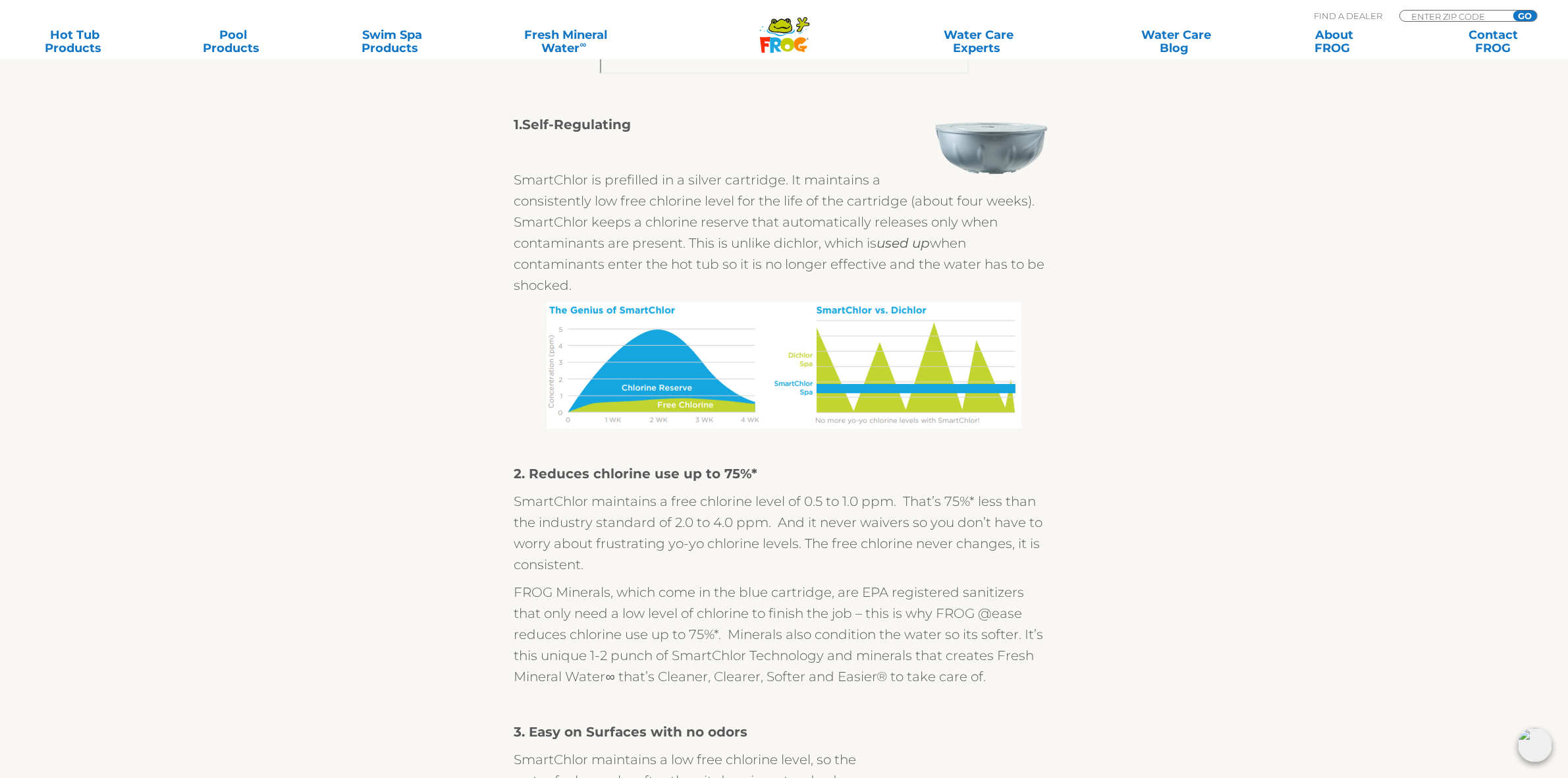
scroll to position [823, 0]
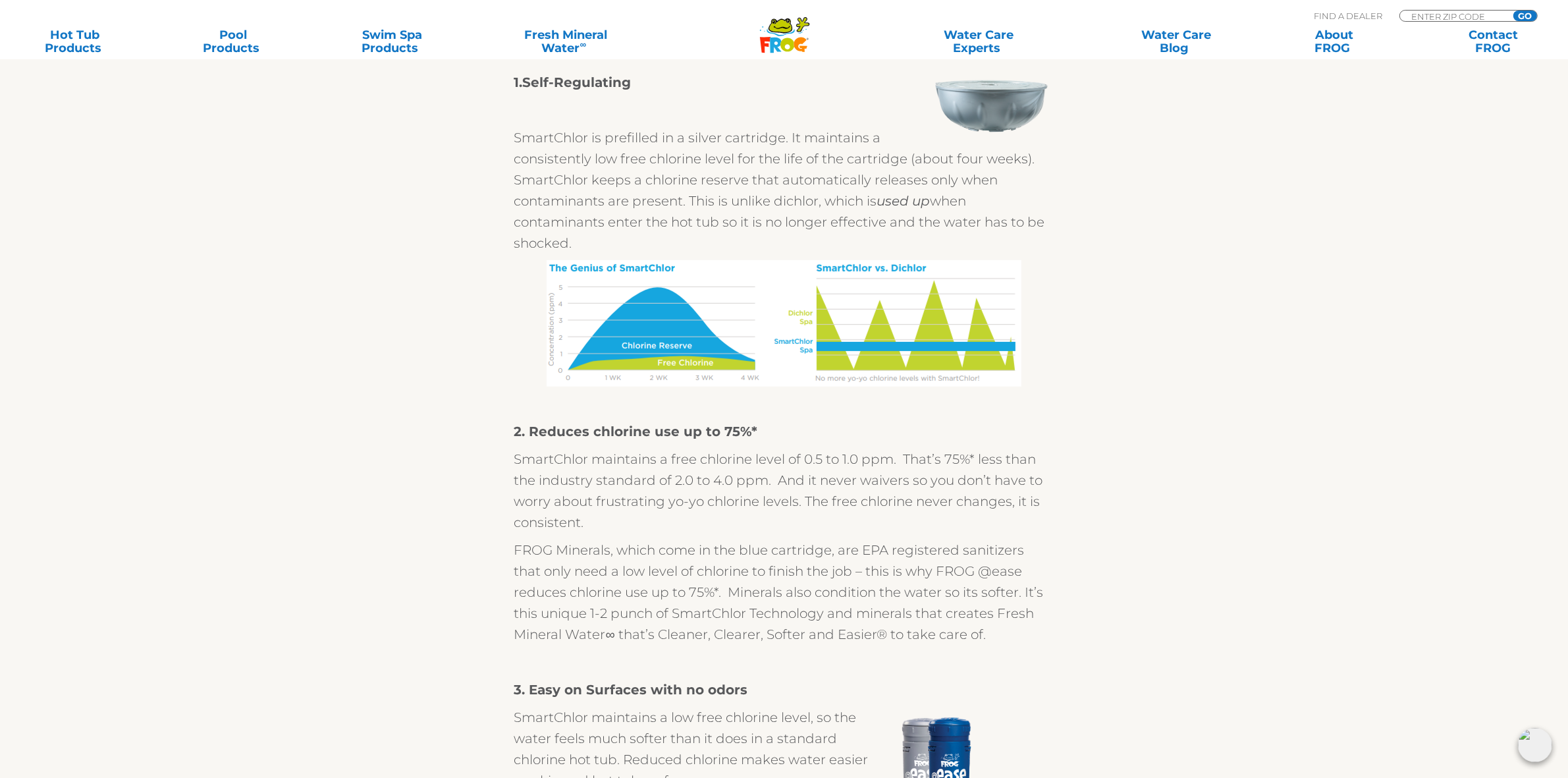
click at [1232, 482] on section "Along with smartphones and smart TVs, FROG® has smart chlorine. FROG @ease® use…" at bounding box center [784, 643] width 1568 height 2380
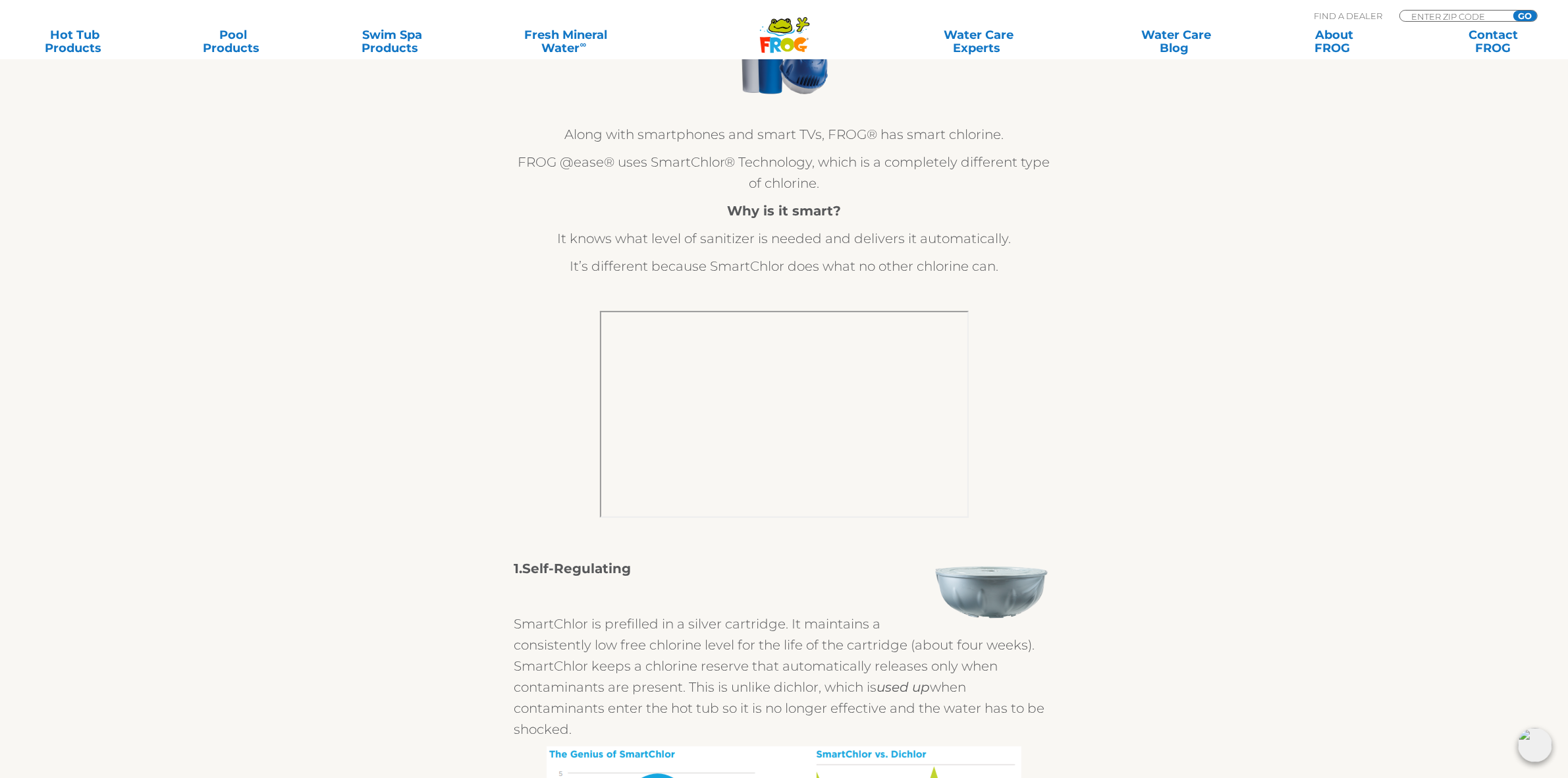
scroll to position [330, 0]
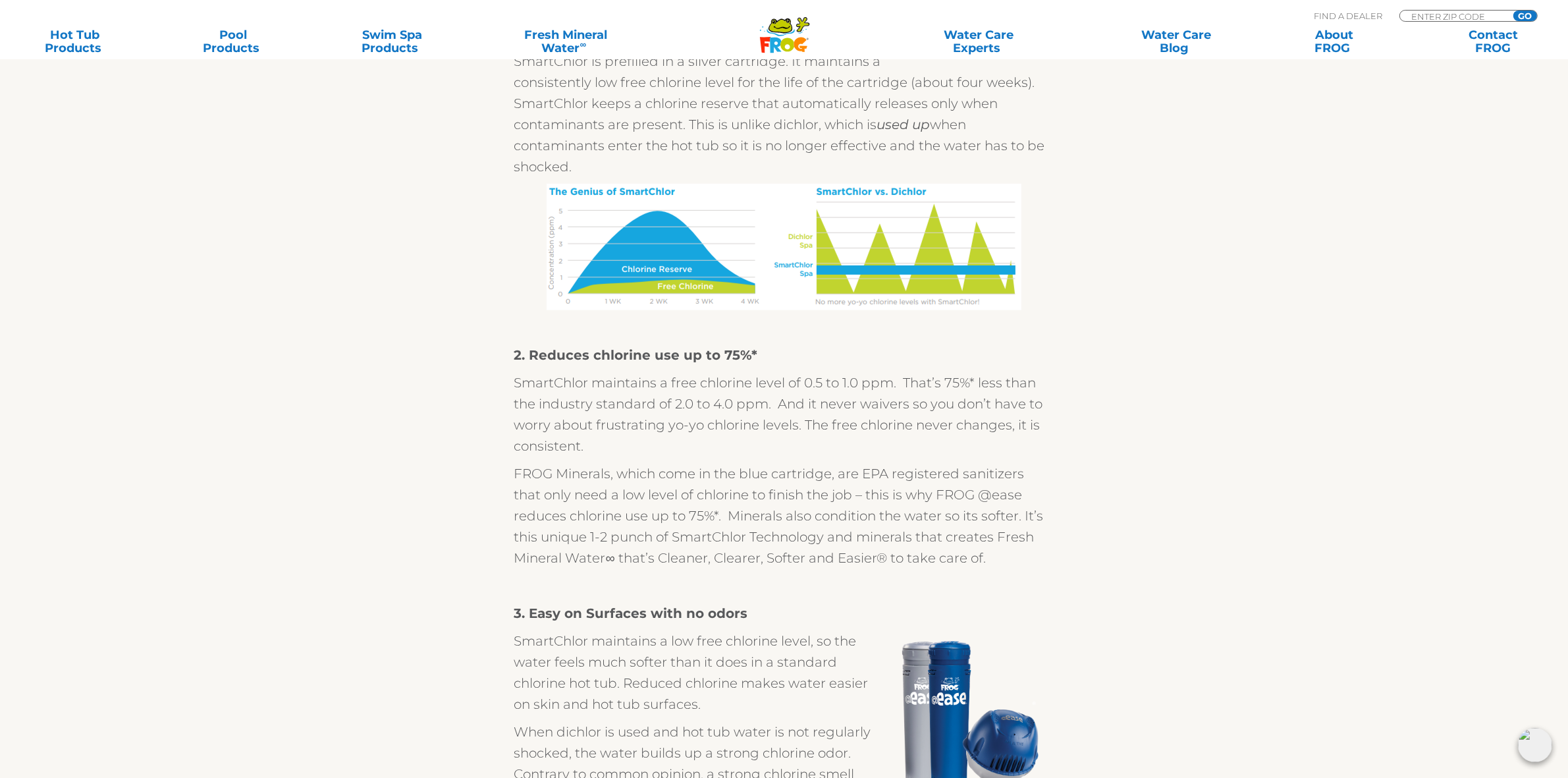
scroll to position [905, 0]
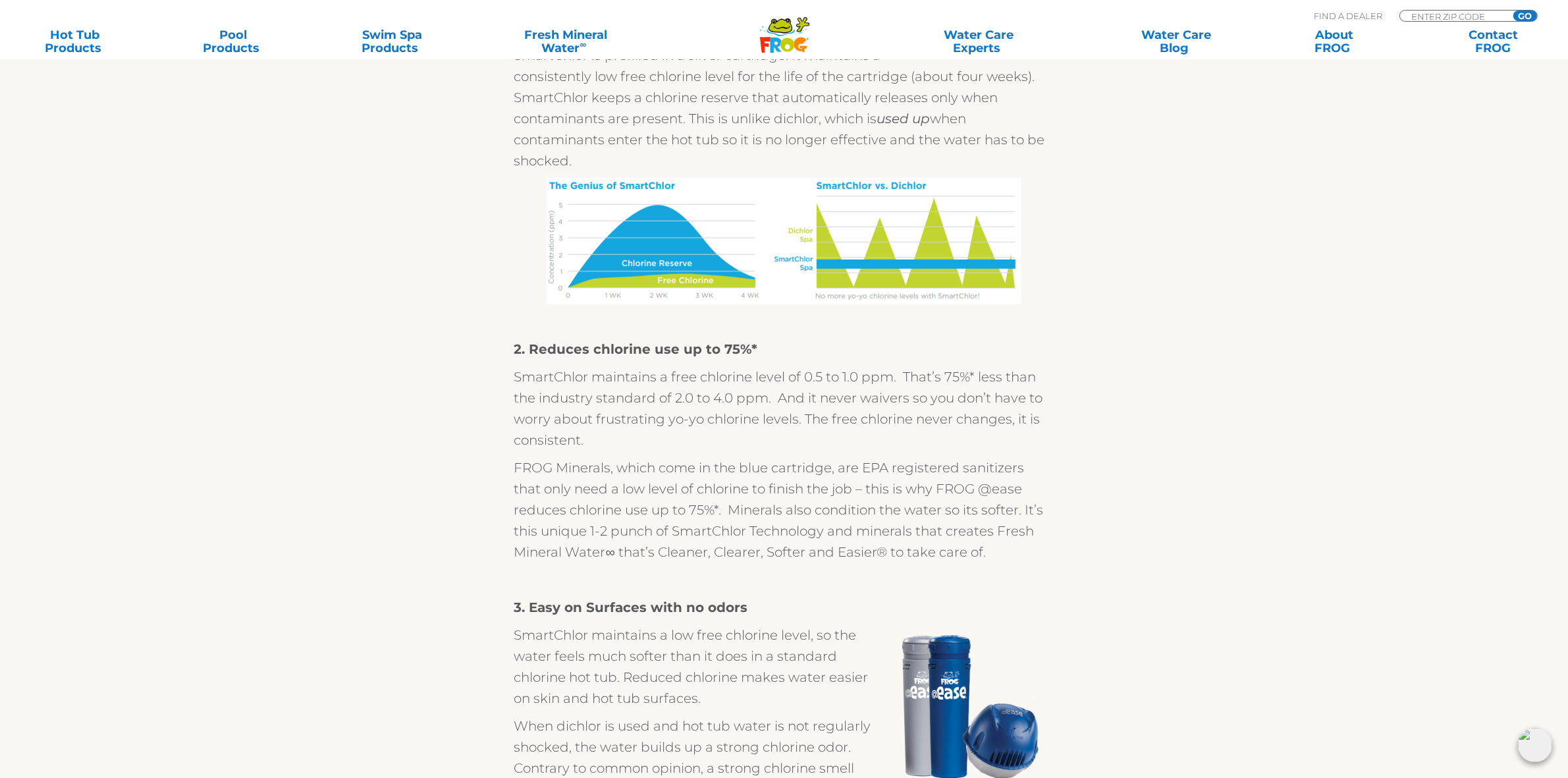
click at [1251, 192] on section "Along with smartphones and smart TVs, FROG® has smart chlorine. FROG @ease® use…" at bounding box center [784, 561] width 1568 height 2380
click at [1531, 744] on img at bounding box center [1534, 744] width 34 height 34
click at [1270, 560] on section "Along with smartphones and smart TVs, FROG® has smart chlorine. FROG @ease® use…" at bounding box center [784, 561] width 1568 height 2380
click at [1262, 419] on section "Along with smartphones and smart TVs, FROG® has smart chlorine. FROG @ease® use…" at bounding box center [784, 561] width 1568 height 2380
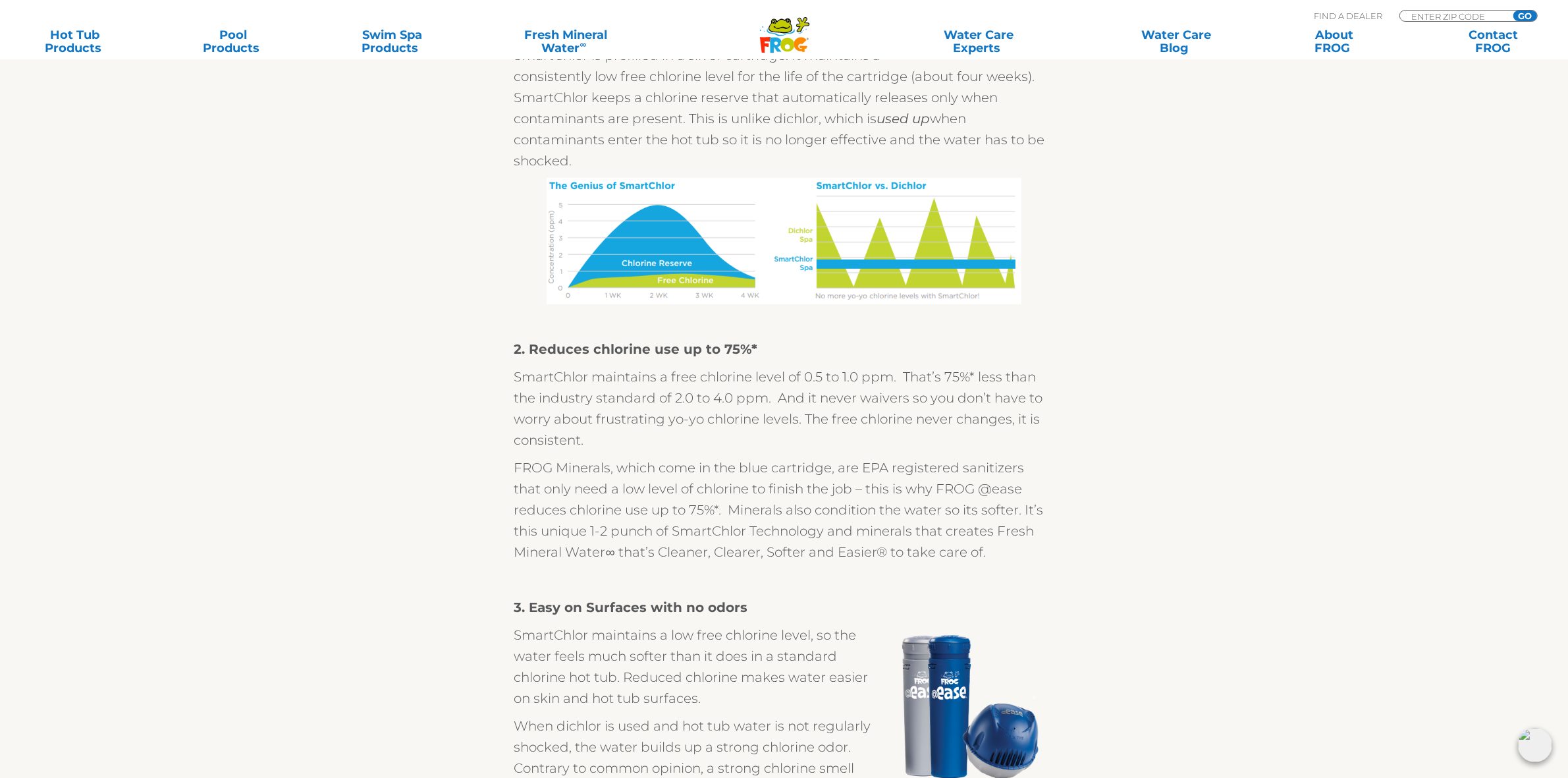
click at [1213, 310] on section "Along with smartphones and smart TVs, FROG® has smart chlorine. FROG @ease® use…" at bounding box center [784, 561] width 1568 height 2380
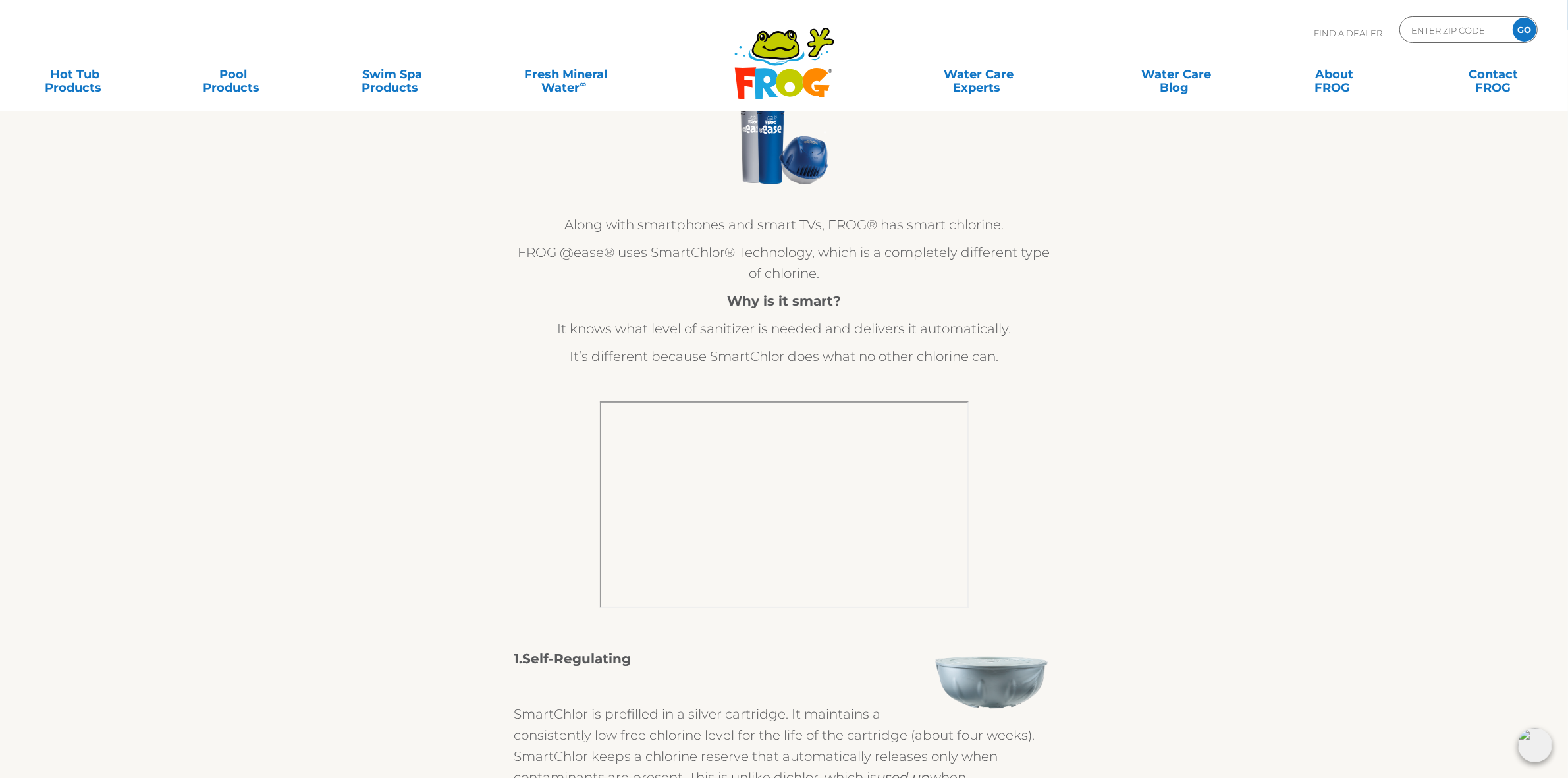
scroll to position [0, 0]
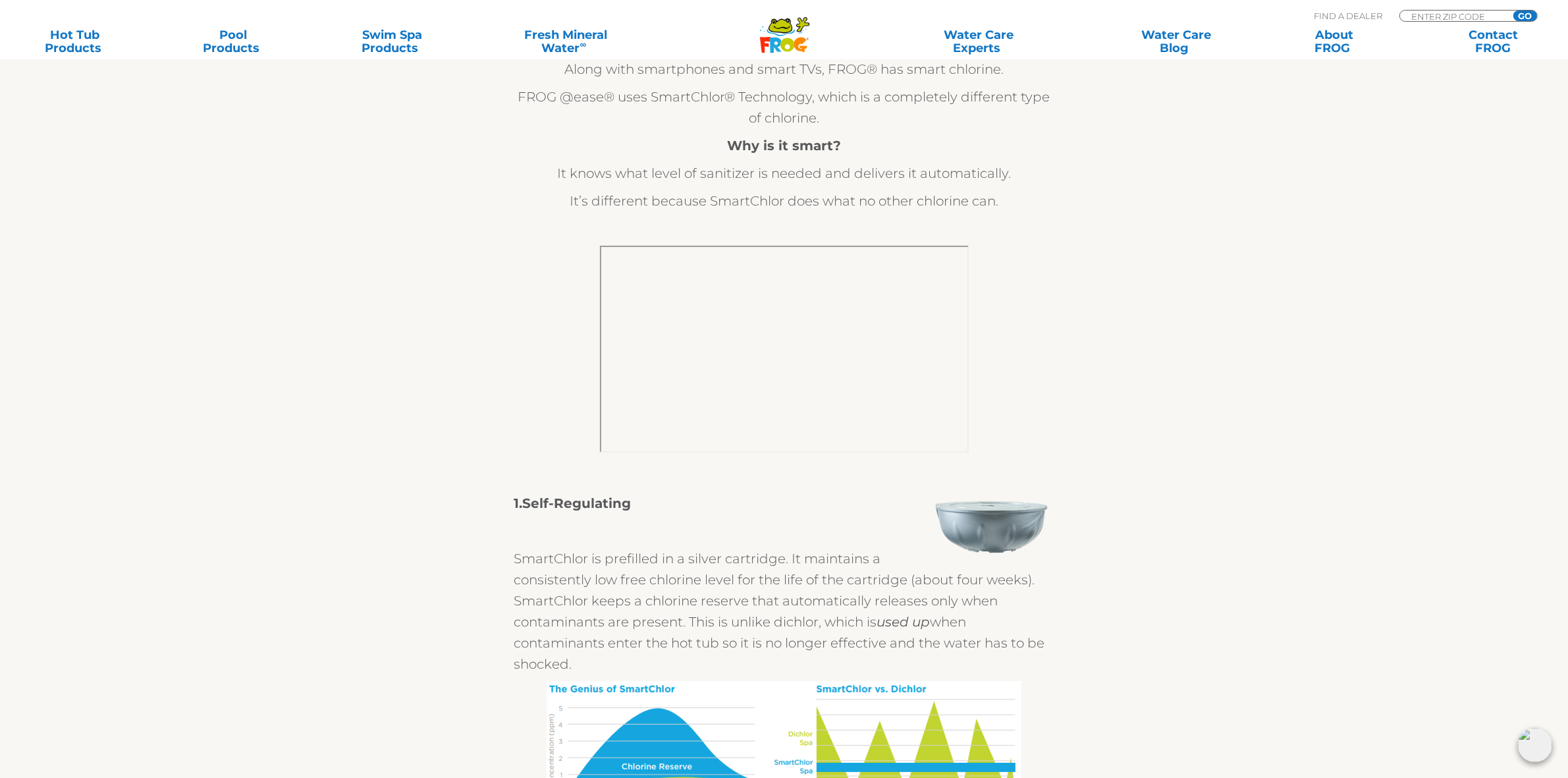
scroll to position [493, 0]
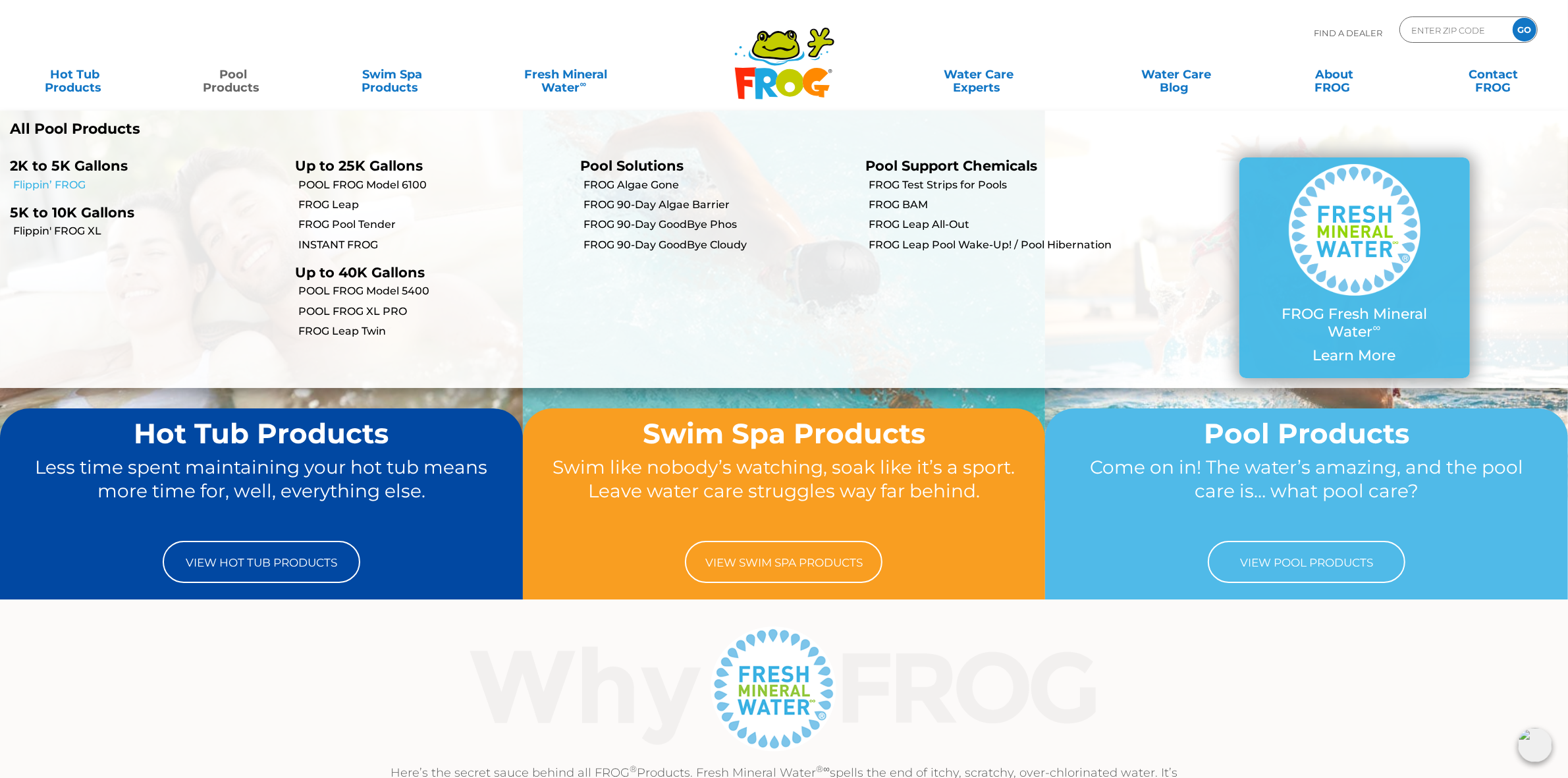
click at [43, 182] on link "Flippin’ FROG" at bounding box center [148, 185] width 272 height 15
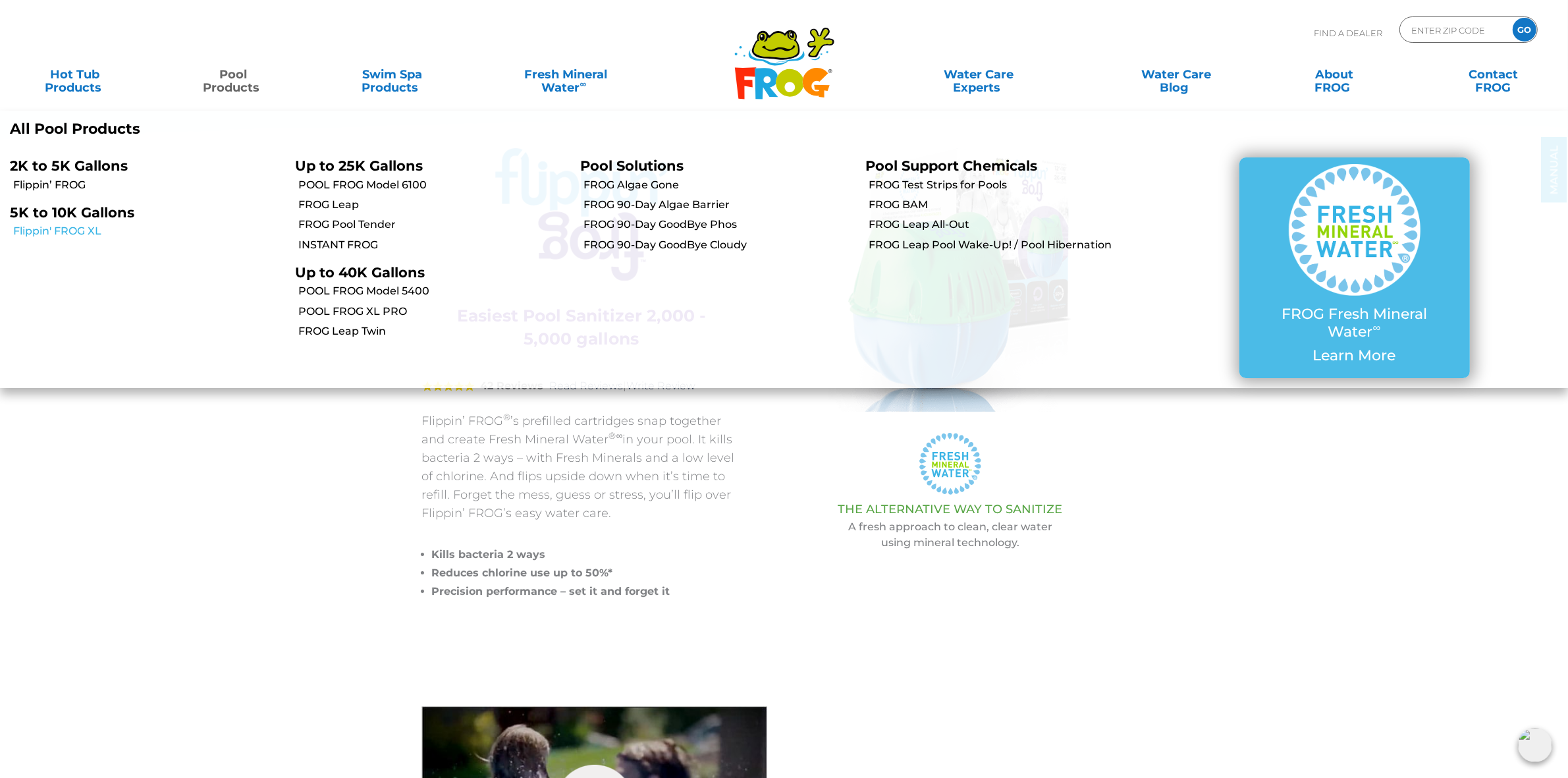
click at [43, 233] on link "Flippin' FROG XL" at bounding box center [148, 232] width 272 height 15
